Goal: Information Seeking & Learning: Check status

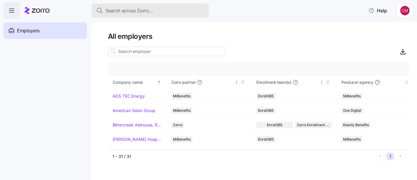
click at [136, 11] on span "Search across Zorro..." at bounding box center [130, 10] width 48 height 7
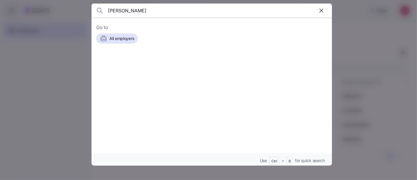
type input "[PERSON_NAME]"
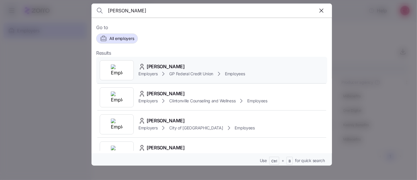
click at [118, 66] on img at bounding box center [117, 70] width 12 height 12
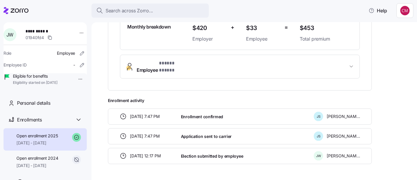
scroll to position [173, 0]
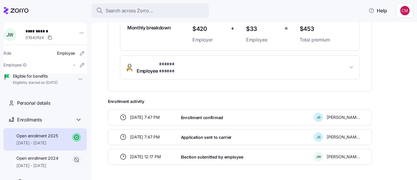
click at [256, 63] on span "Employee * ***** ***** *" at bounding box center [242, 67] width 211 height 14
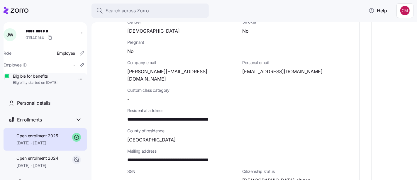
scroll to position [295, 0]
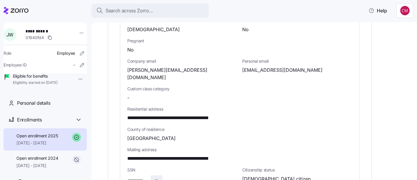
click at [156, 175] on span "button" at bounding box center [156, 180] width 11 height 11
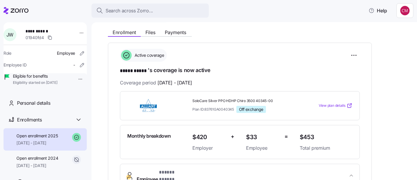
scroll to position [0, 0]
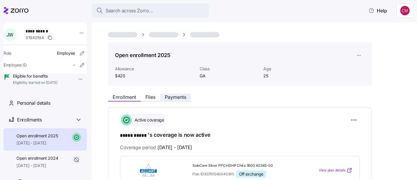
click at [178, 95] on span "Payments" at bounding box center [175, 97] width 21 height 5
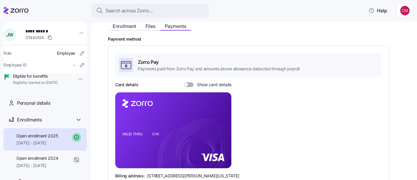
scroll to position [72, 0]
click at [189, 82] on span at bounding box center [191, 84] width 6 height 5
click at [184, 82] on input "Show card details" at bounding box center [184, 82] width 0 height 0
click at [220, 119] on icon "copy-to-clipboard" at bounding box center [220, 119] width 5 height 5
click at [222, 118] on icon "copy-to-clipboard" at bounding box center [220, 119] width 5 height 5
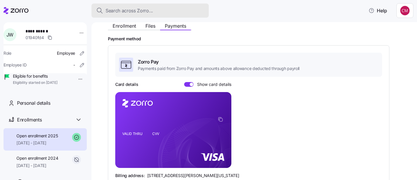
click at [128, 9] on span "Search across Zorro..." at bounding box center [130, 10] width 48 height 7
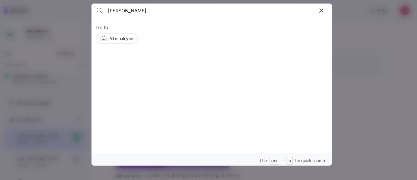
type input "ryan r may"
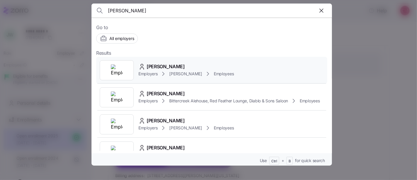
click at [118, 71] on img at bounding box center [117, 70] width 12 height 12
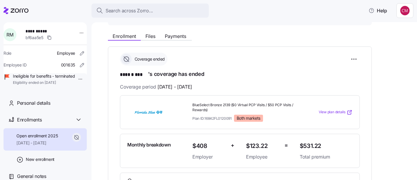
scroll to position [62, 0]
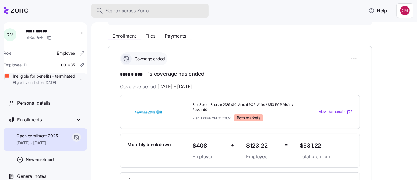
click at [110, 9] on span "Search across Zorro..." at bounding box center [130, 10] width 48 height 7
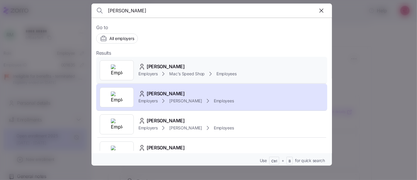
type input "ryan fred"
click at [114, 66] on img at bounding box center [117, 70] width 12 height 12
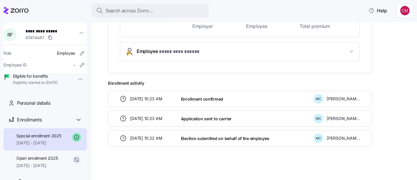
scroll to position [168, 0]
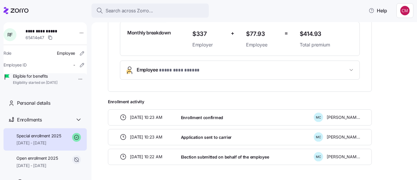
click at [235, 68] on span "**********" at bounding box center [242, 70] width 211 height 8
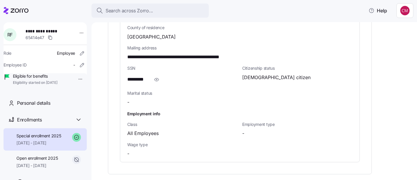
scroll to position [385, 0]
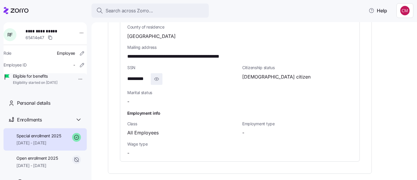
click at [156, 80] on icon "button" at bounding box center [157, 78] width 6 height 7
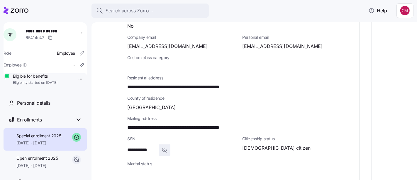
scroll to position [314, 0]
